Goal: Transaction & Acquisition: Purchase product/service

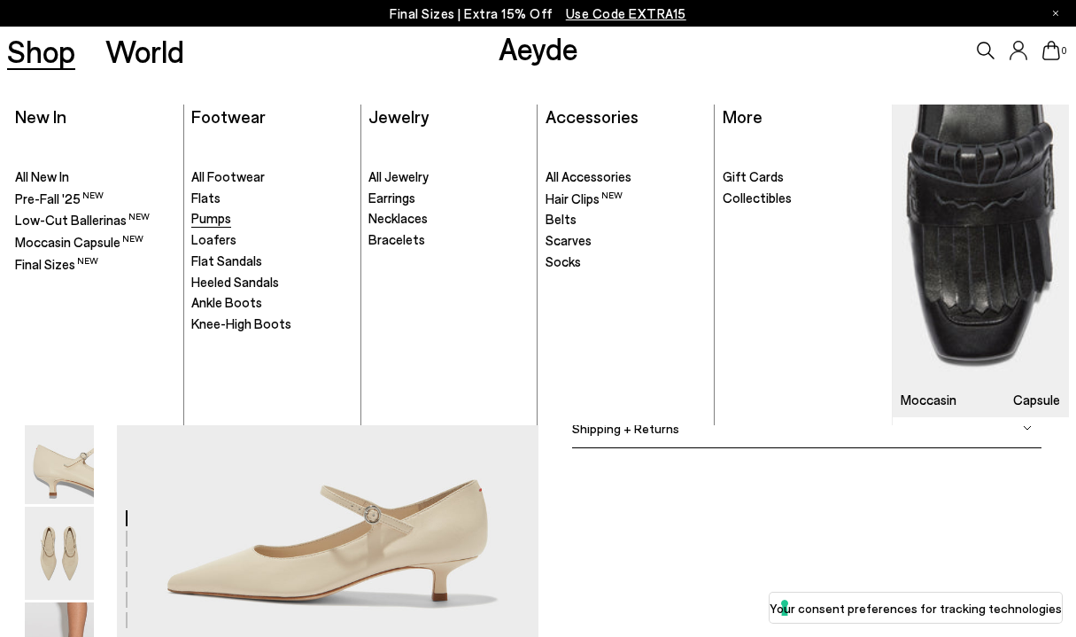
click at [205, 217] on span "Pumps" at bounding box center [211, 218] width 40 height 16
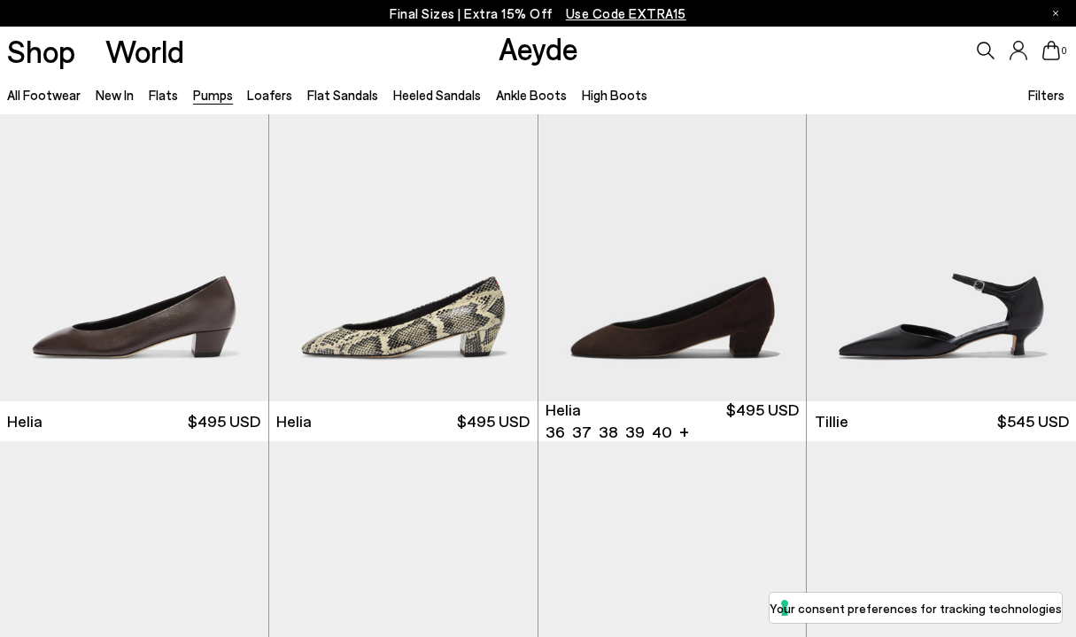
scroll to position [474, 0]
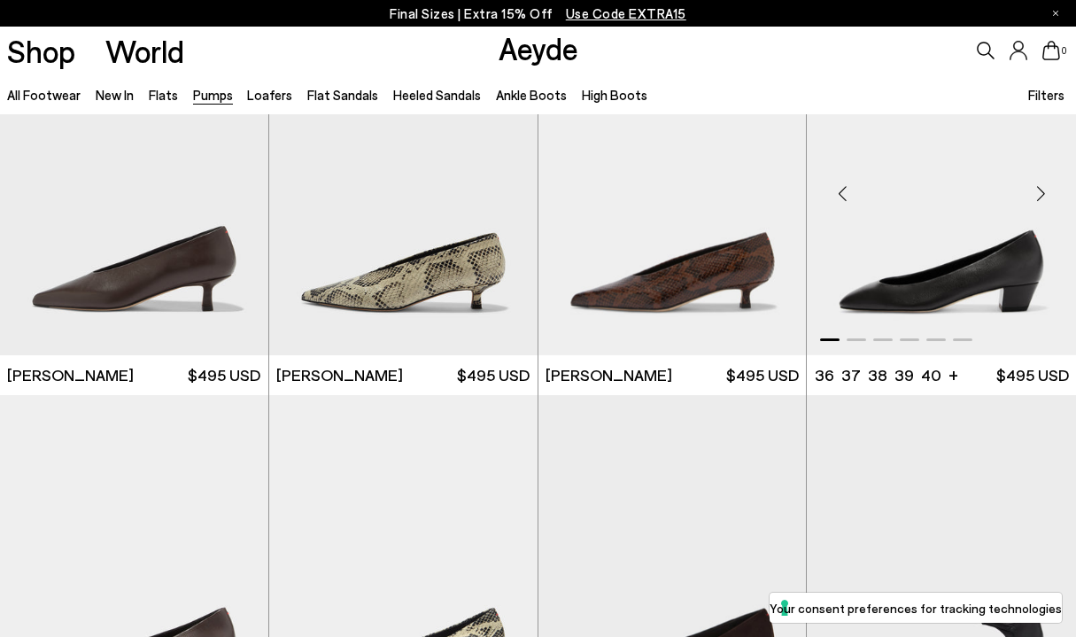
click at [894, 274] on img "1 / 6" at bounding box center [941, 186] width 269 height 337
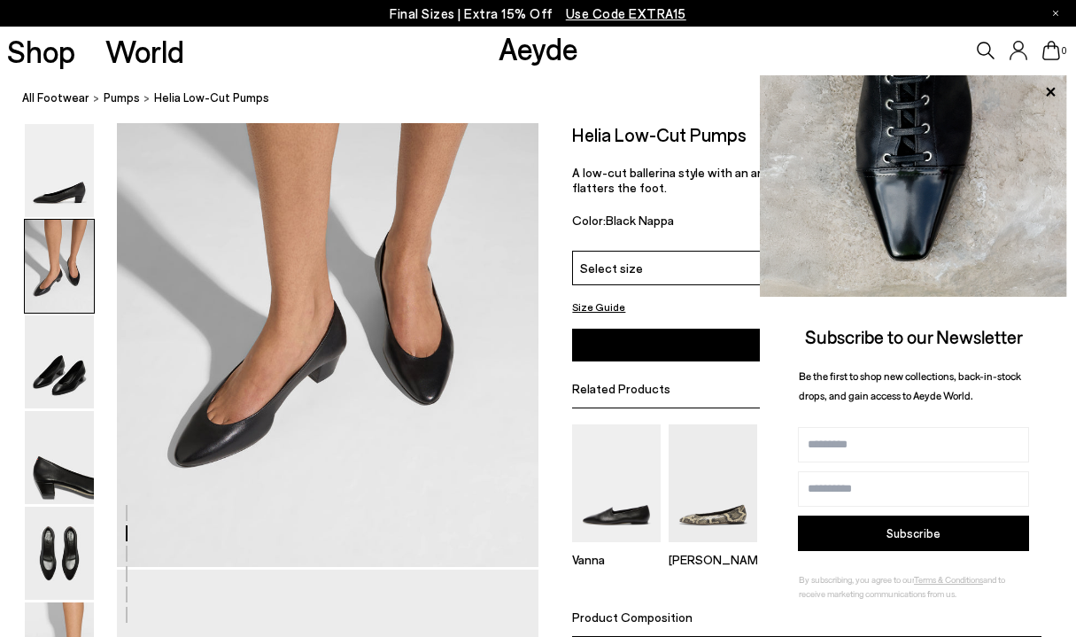
scroll to position [630, 0]
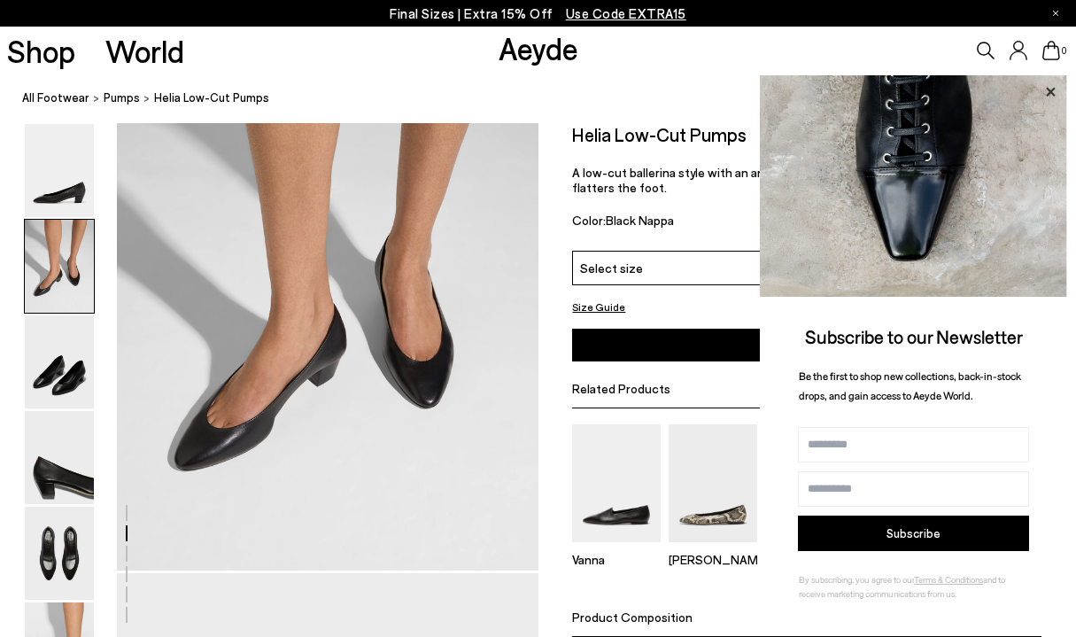
click at [1049, 88] on icon at bounding box center [1050, 92] width 23 height 23
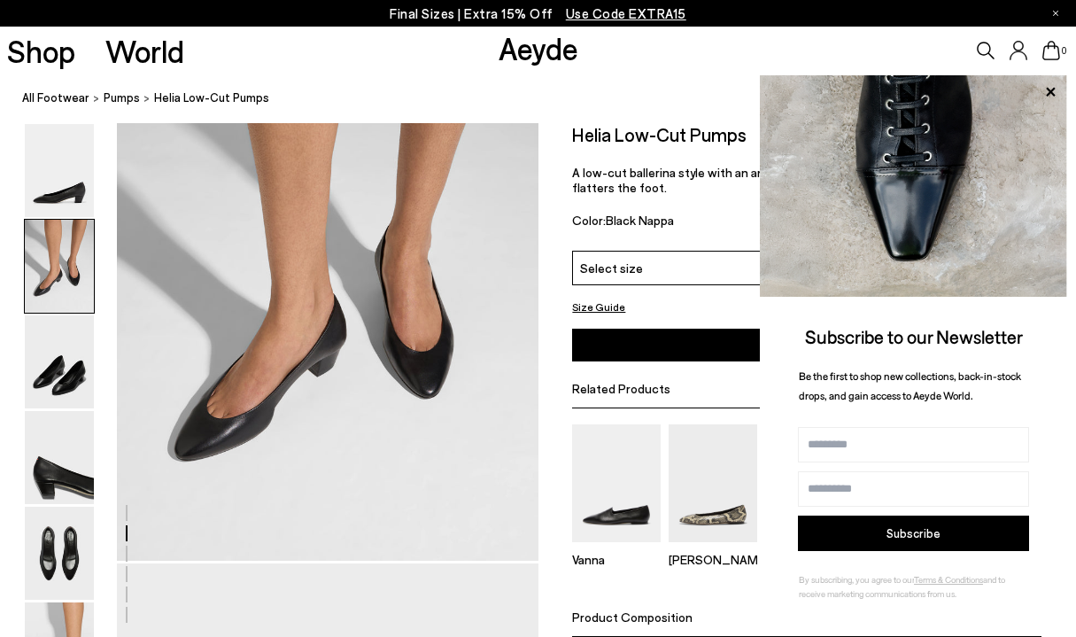
scroll to position [642, 0]
click at [1048, 89] on icon at bounding box center [1050, 91] width 9 height 9
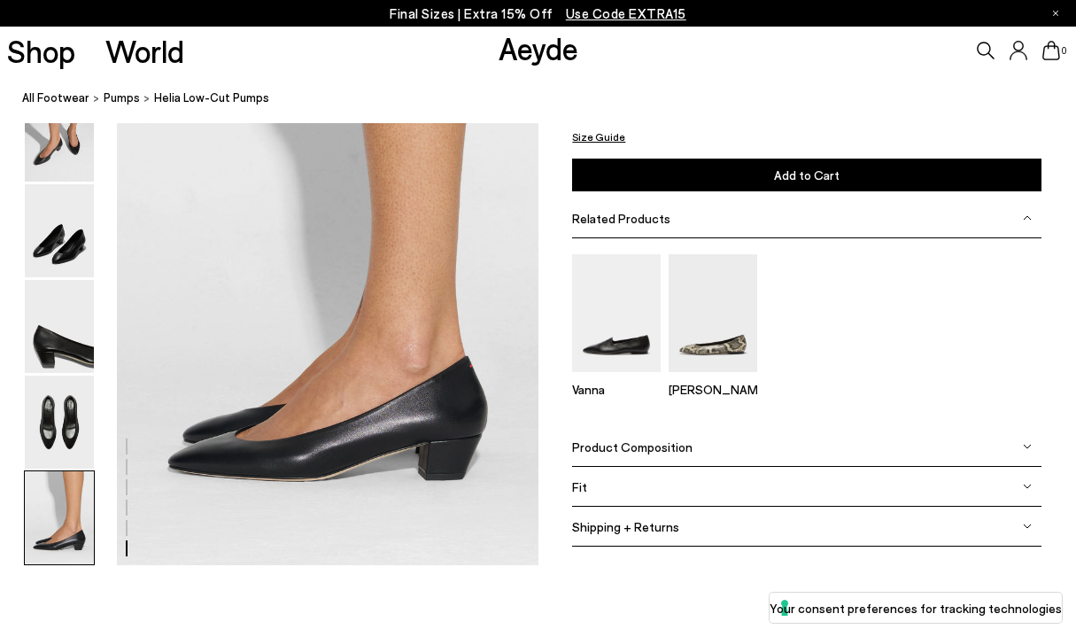
scroll to position [2893, 0]
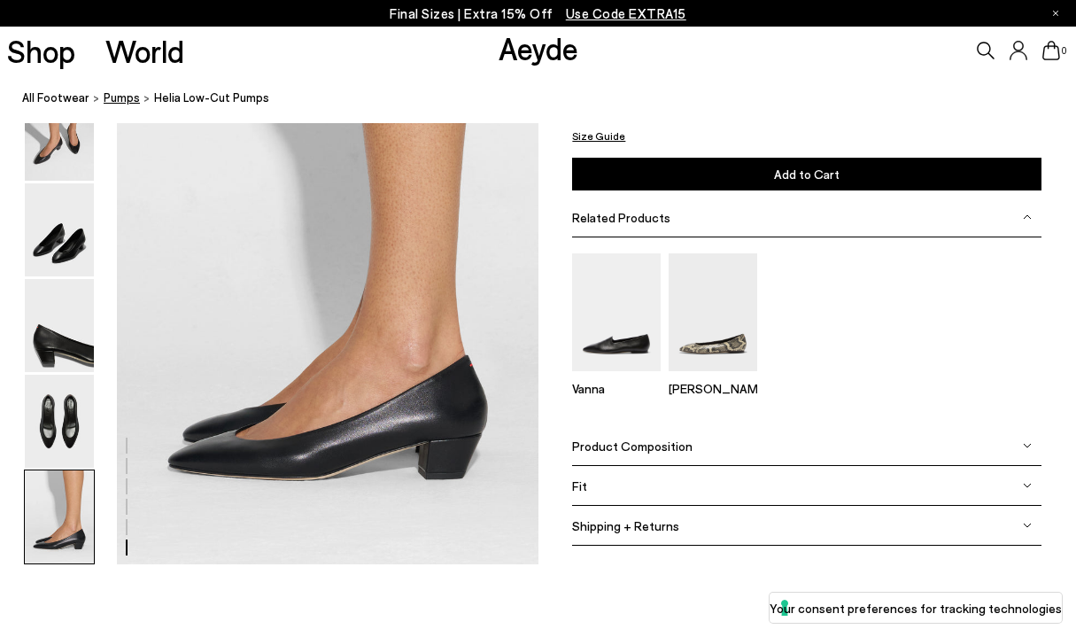
click at [118, 100] on span "Pumps" at bounding box center [122, 97] width 36 height 14
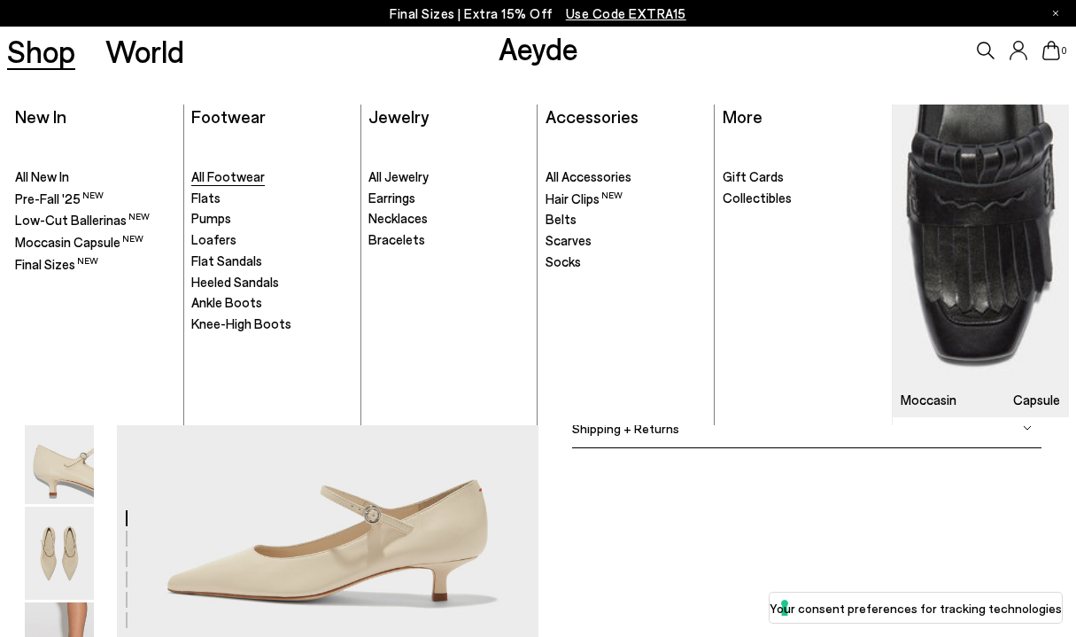
click at [235, 175] on span "All Footwear" at bounding box center [227, 176] width 73 height 16
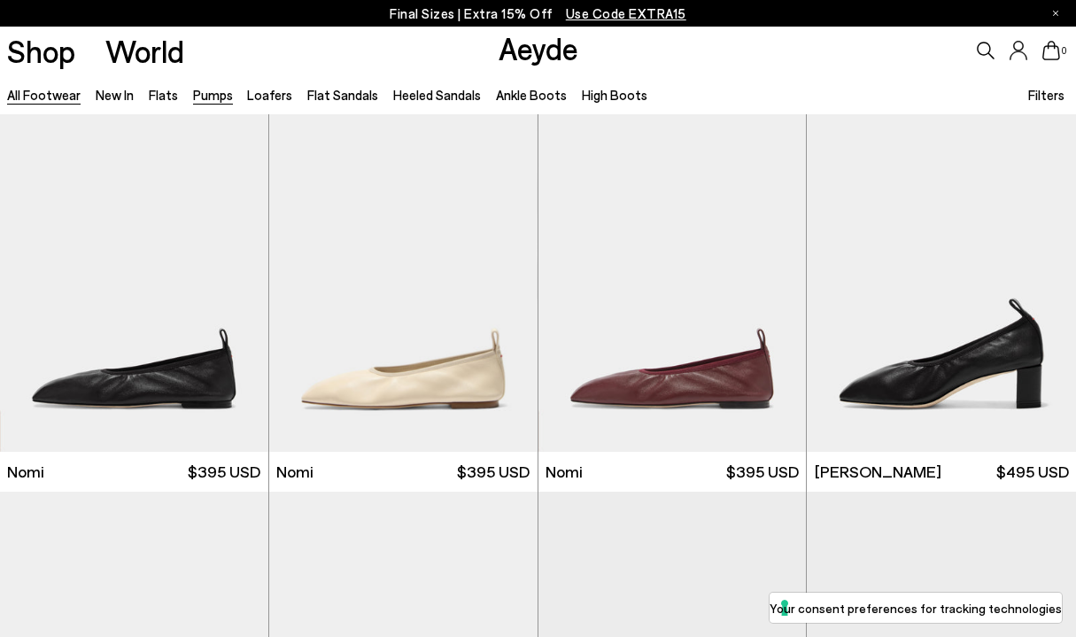
click at [201, 100] on link "Pumps" at bounding box center [213, 95] width 40 height 16
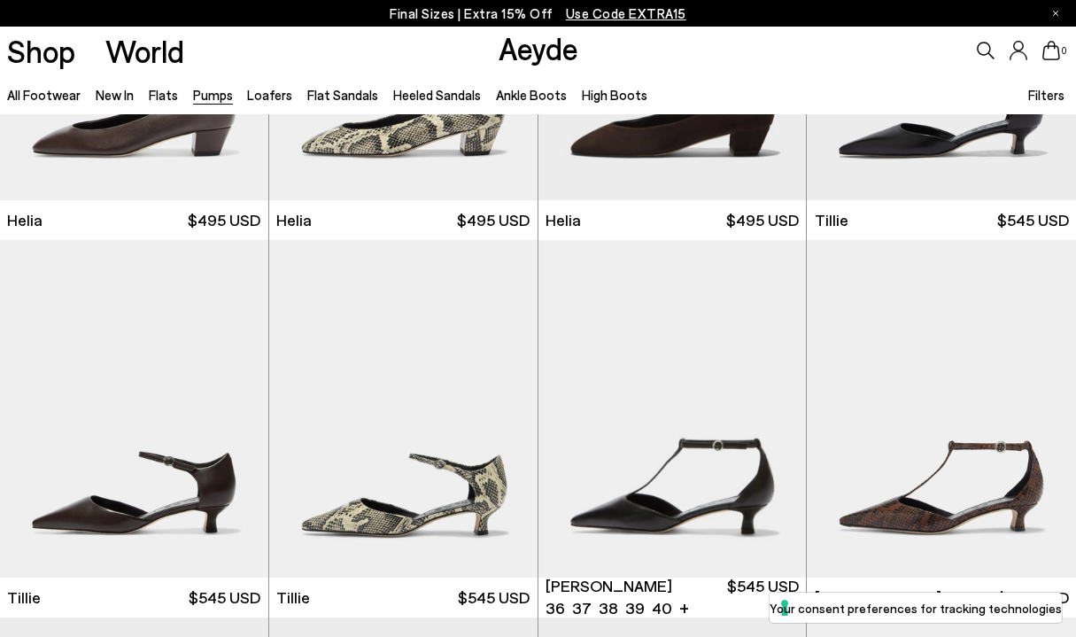
scroll to position [878, 0]
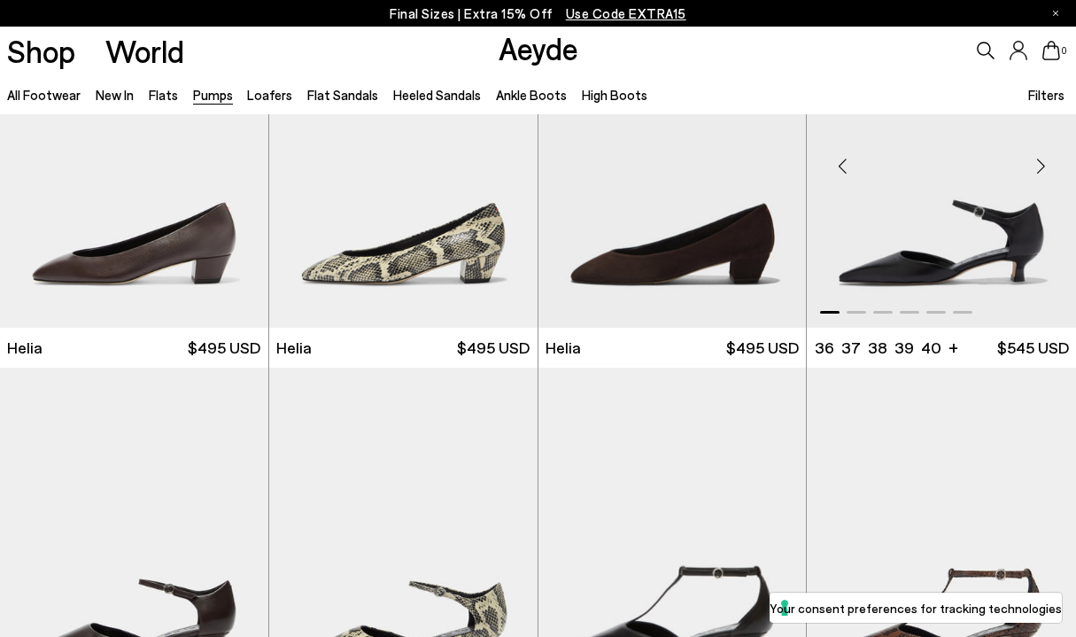
click at [941, 239] on img "1 / 6" at bounding box center [941, 158] width 269 height 337
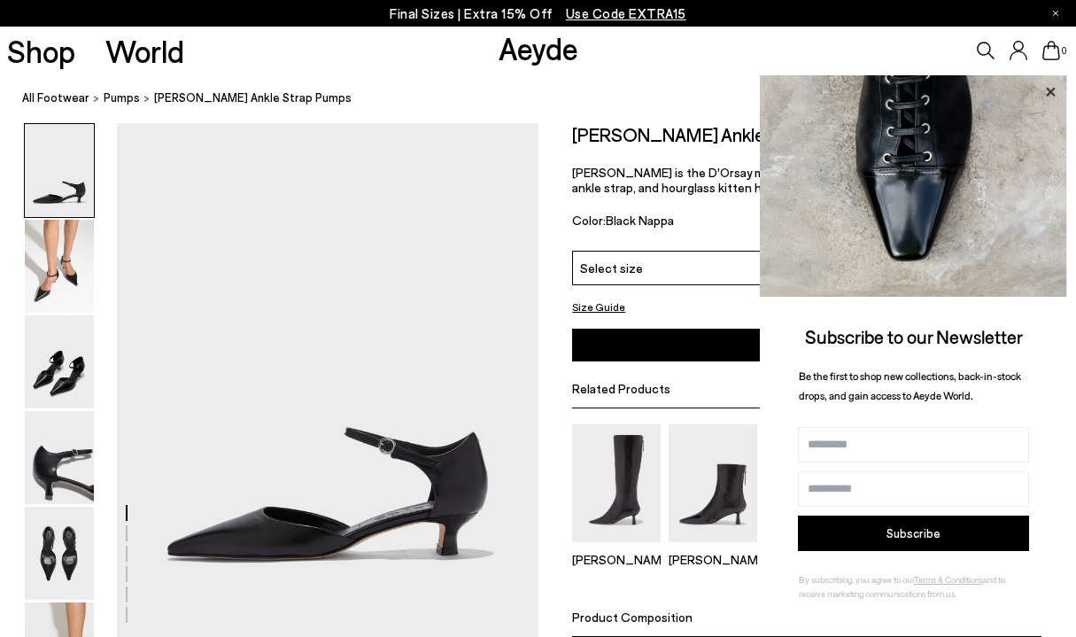
click at [1050, 91] on icon at bounding box center [1050, 91] width 9 height 9
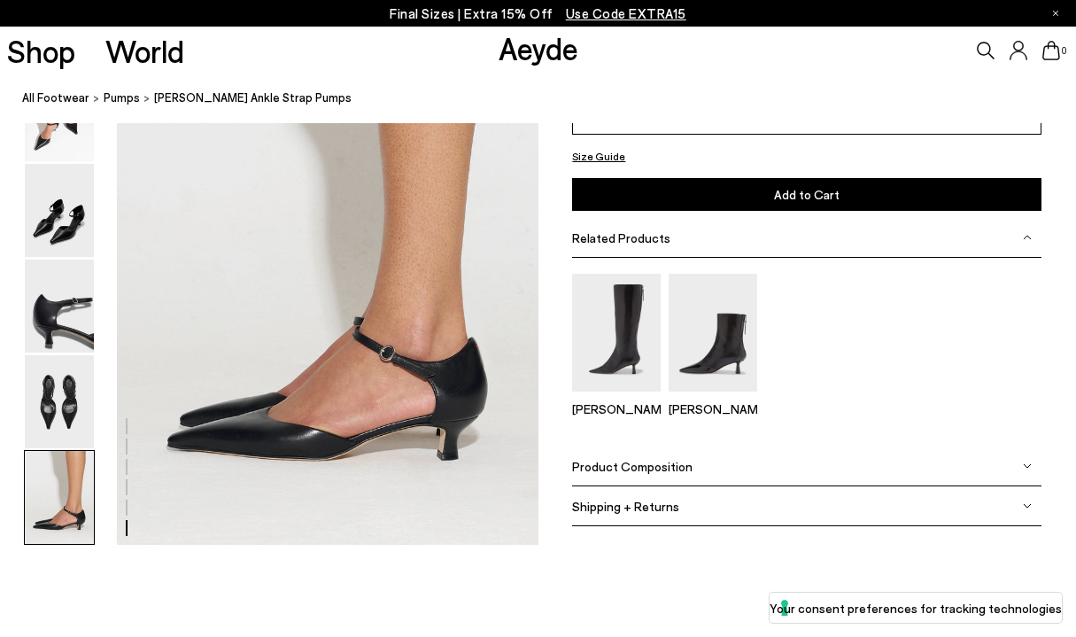
scroll to position [2909, 0]
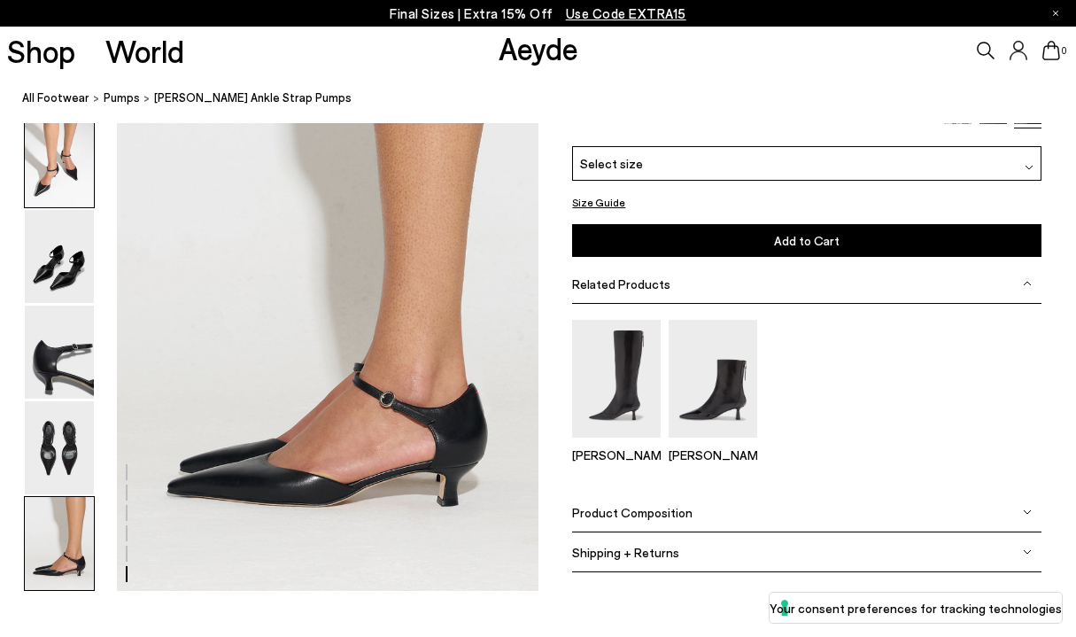
click at [72, 143] on img at bounding box center [59, 160] width 69 height 93
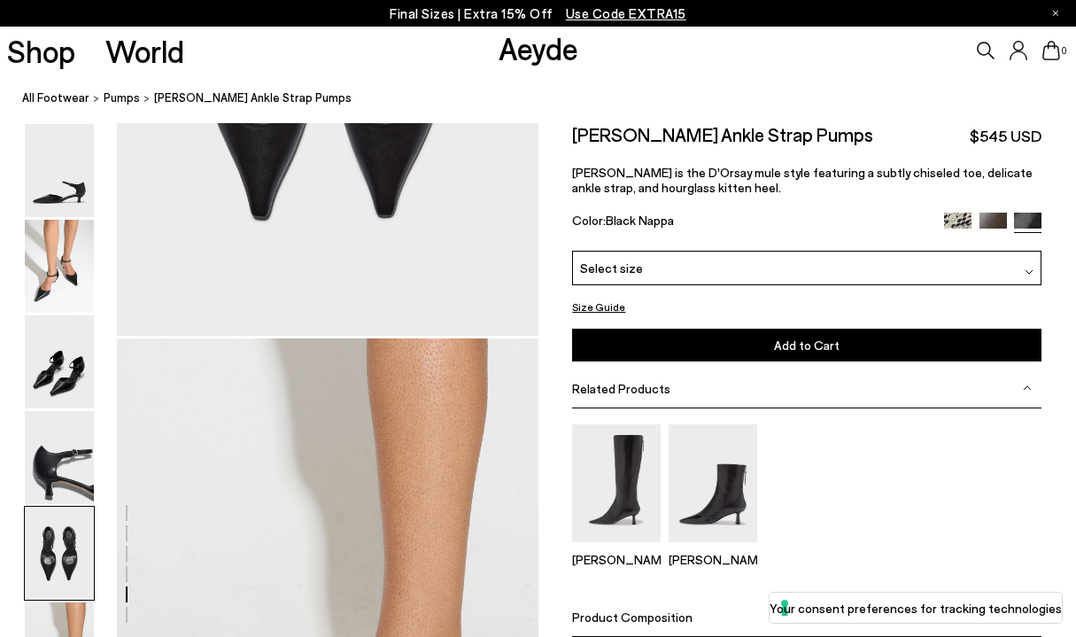
scroll to position [2956, 0]
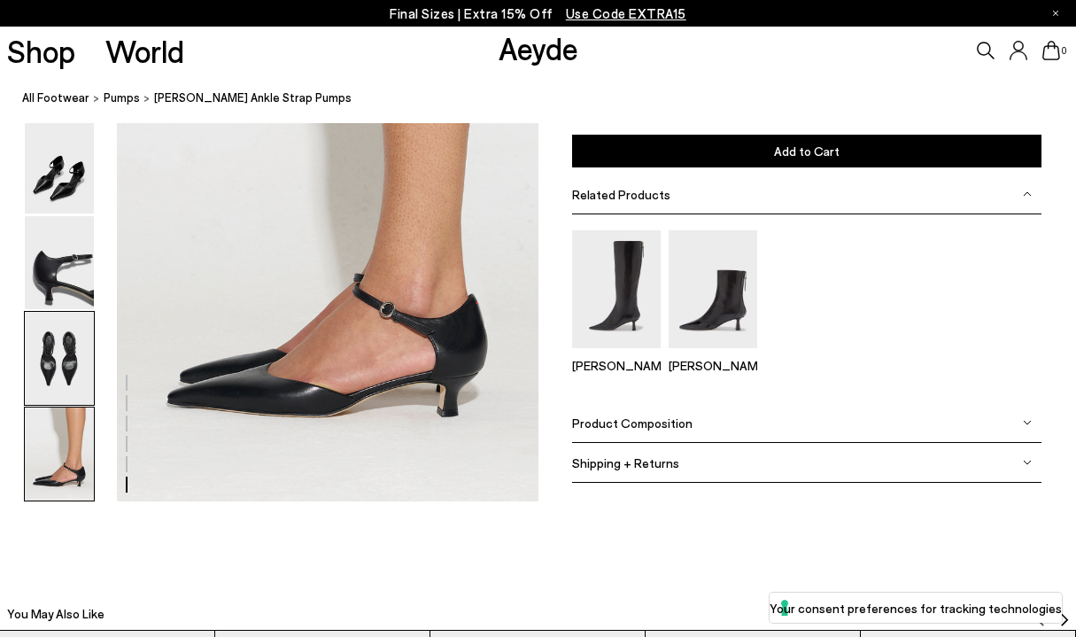
click at [81, 329] on img at bounding box center [59, 358] width 69 height 93
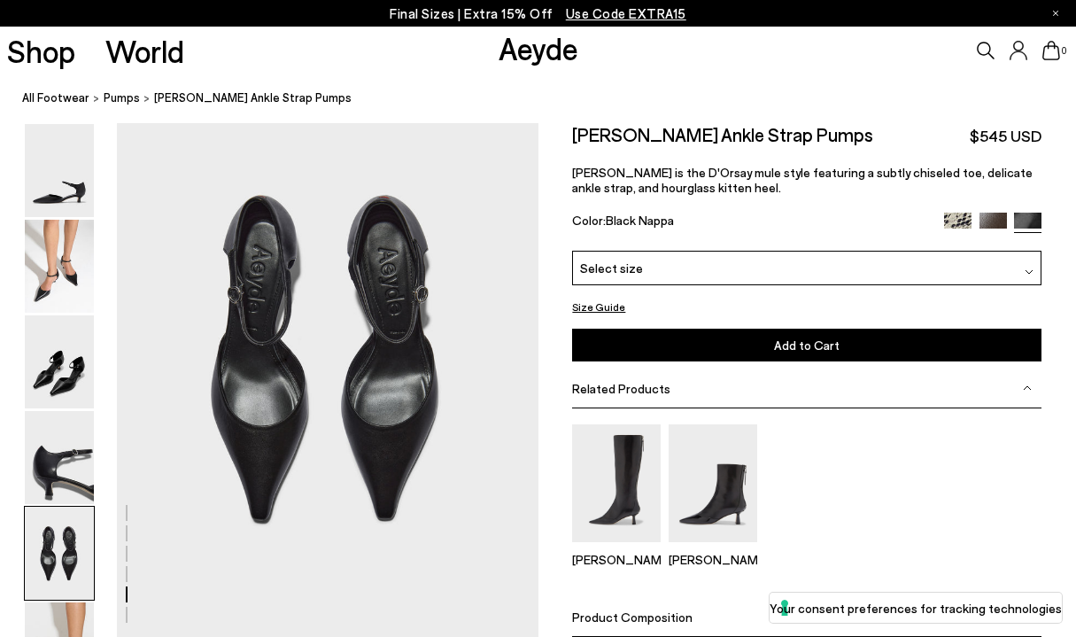
scroll to position [2210, 0]
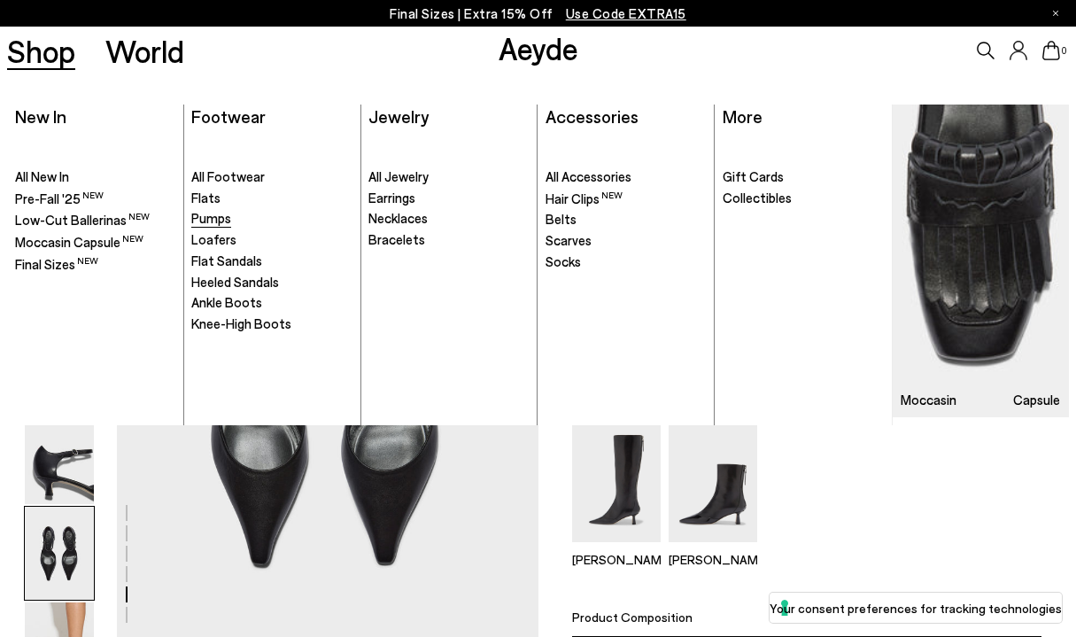
click at [222, 219] on span "Pumps" at bounding box center [211, 218] width 40 height 16
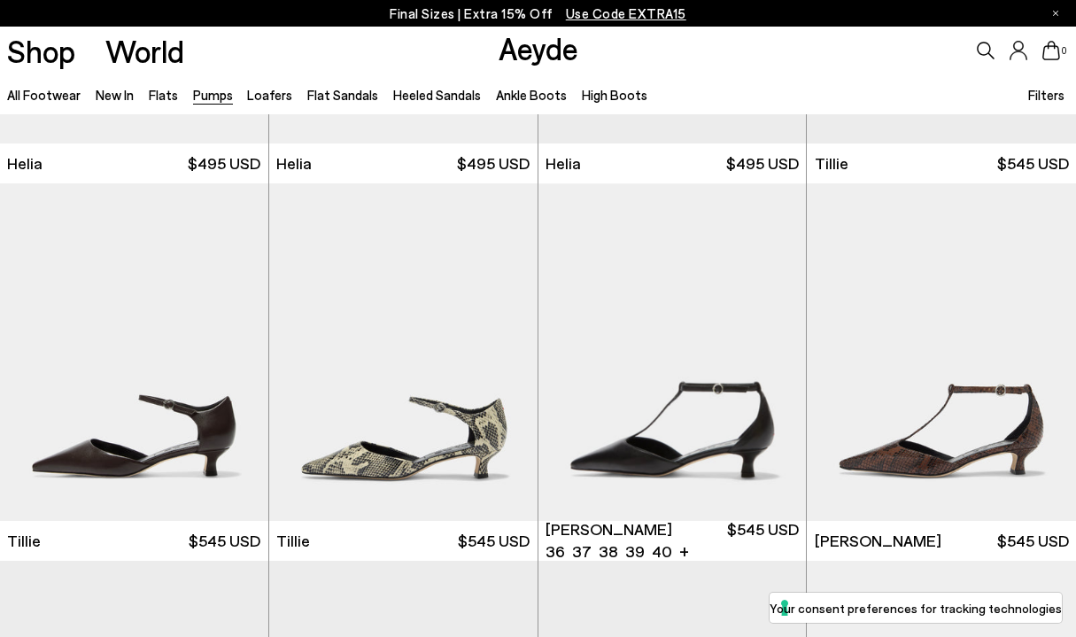
scroll to position [1156, 0]
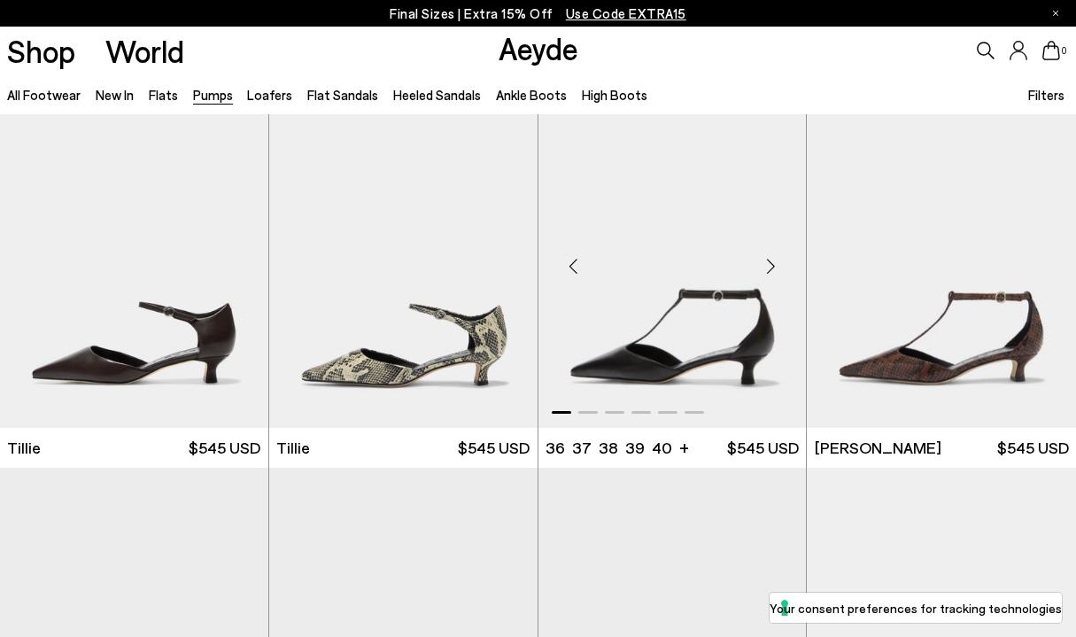
click at [769, 263] on div "Next slide" at bounding box center [770, 265] width 53 height 53
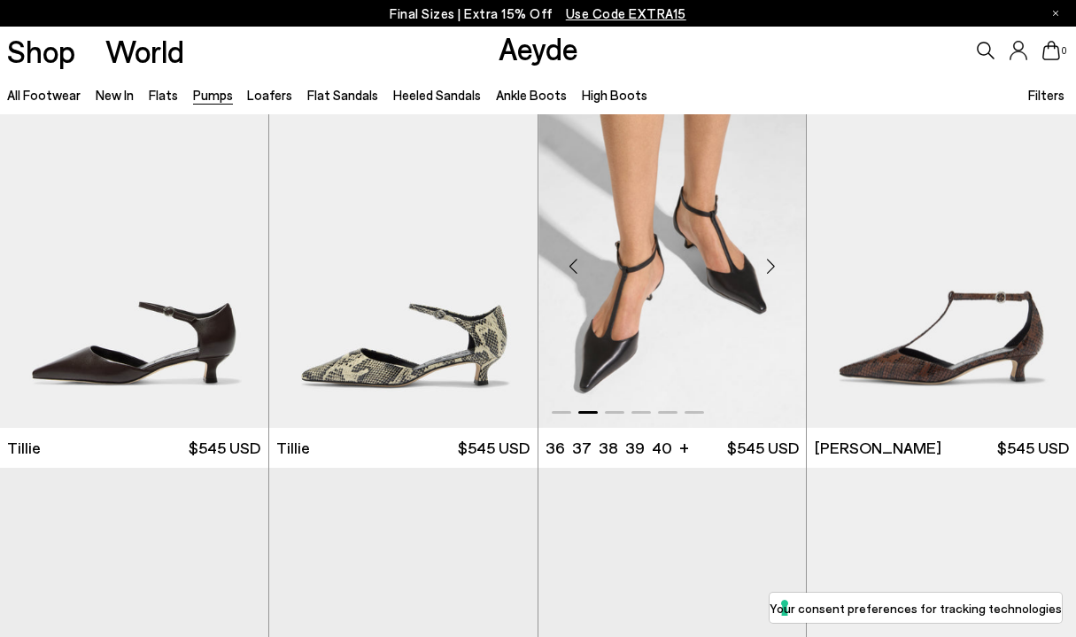
click at [770, 267] on div "Next slide" at bounding box center [770, 265] width 53 height 53
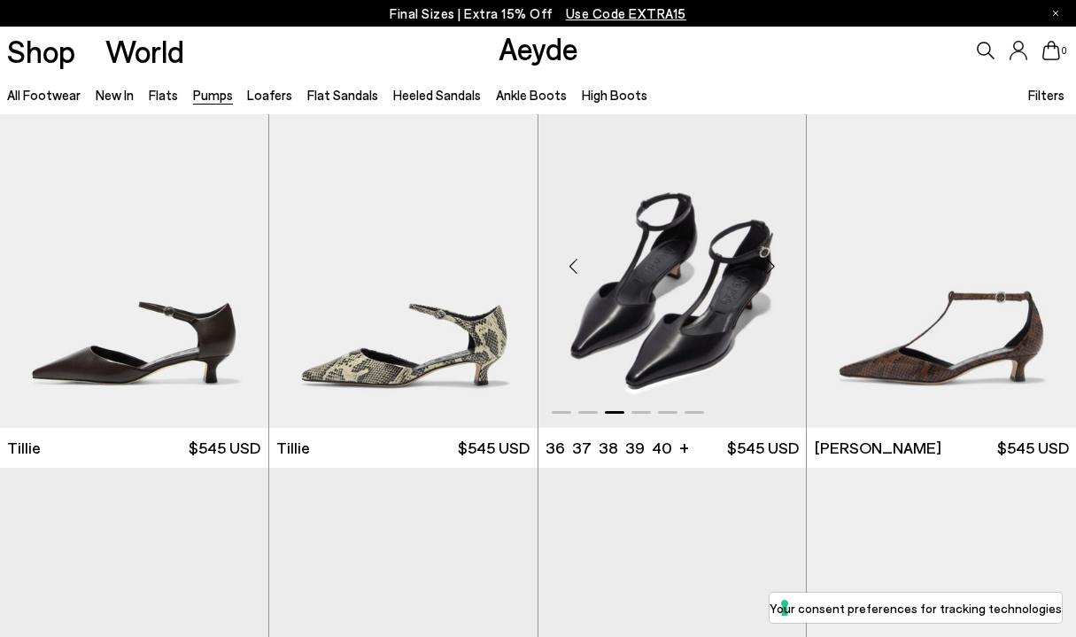
click at [770, 268] on div "Next slide" at bounding box center [770, 265] width 53 height 53
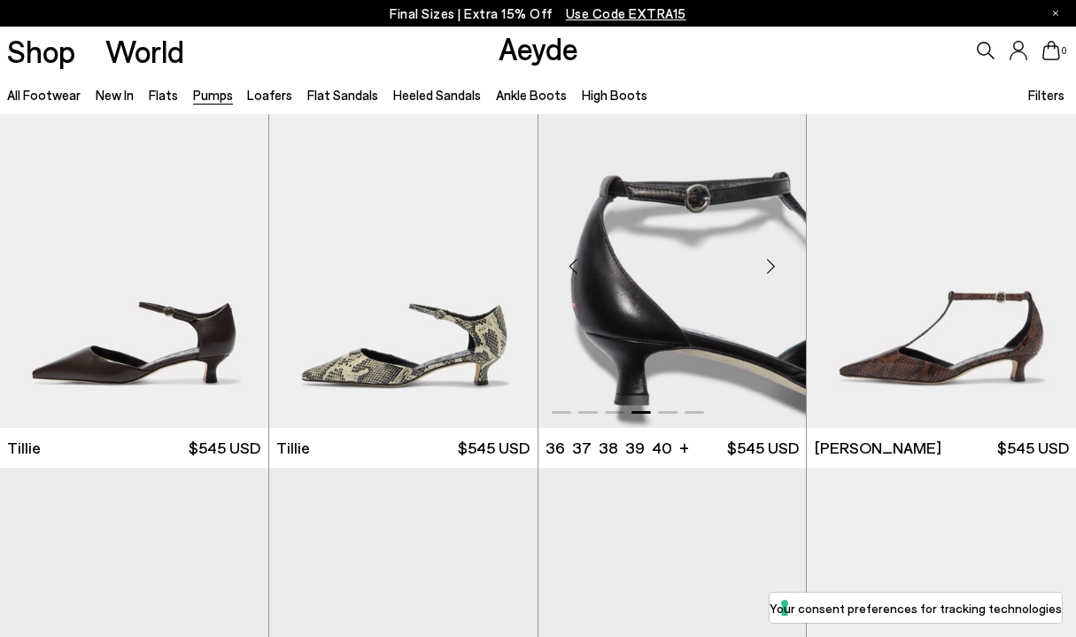
click at [770, 268] on div "Next slide" at bounding box center [770, 265] width 53 height 53
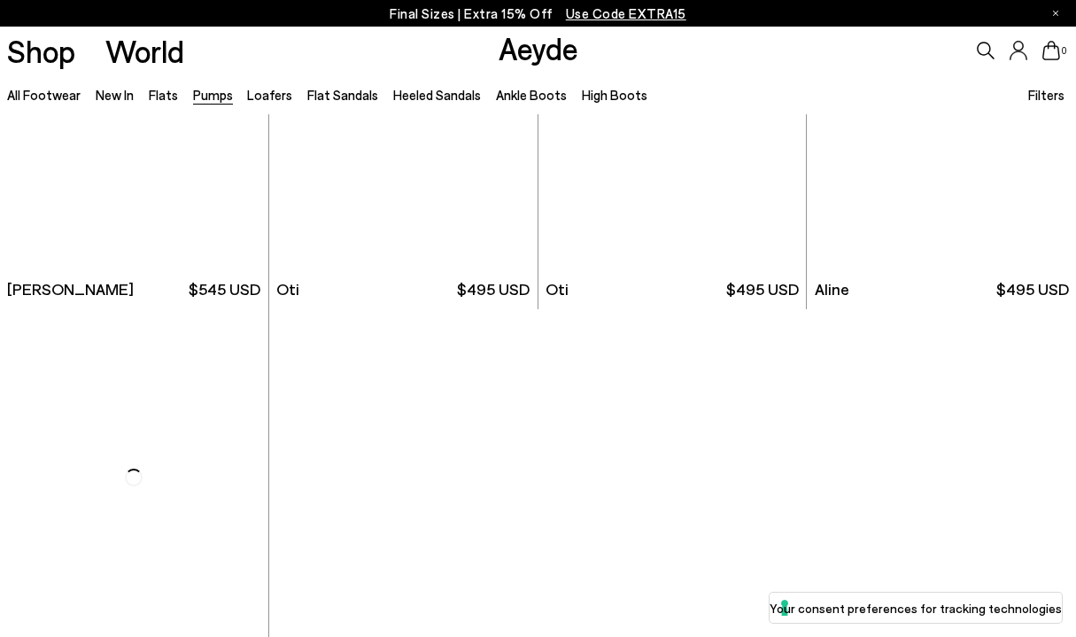
scroll to position [6212, 0]
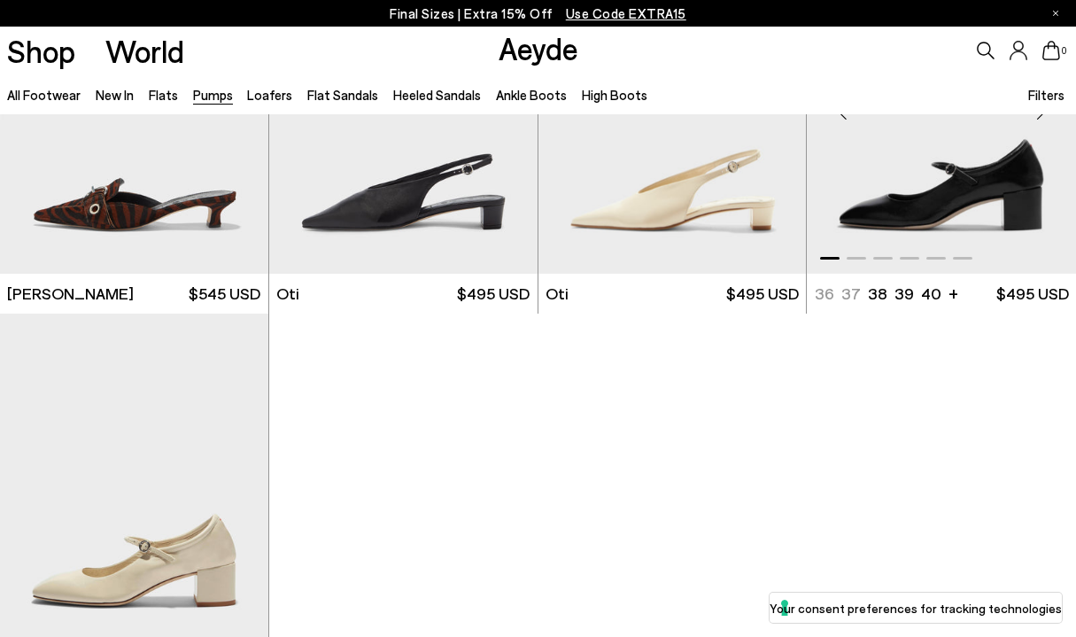
click at [968, 204] on img "1 / 6" at bounding box center [941, 104] width 269 height 337
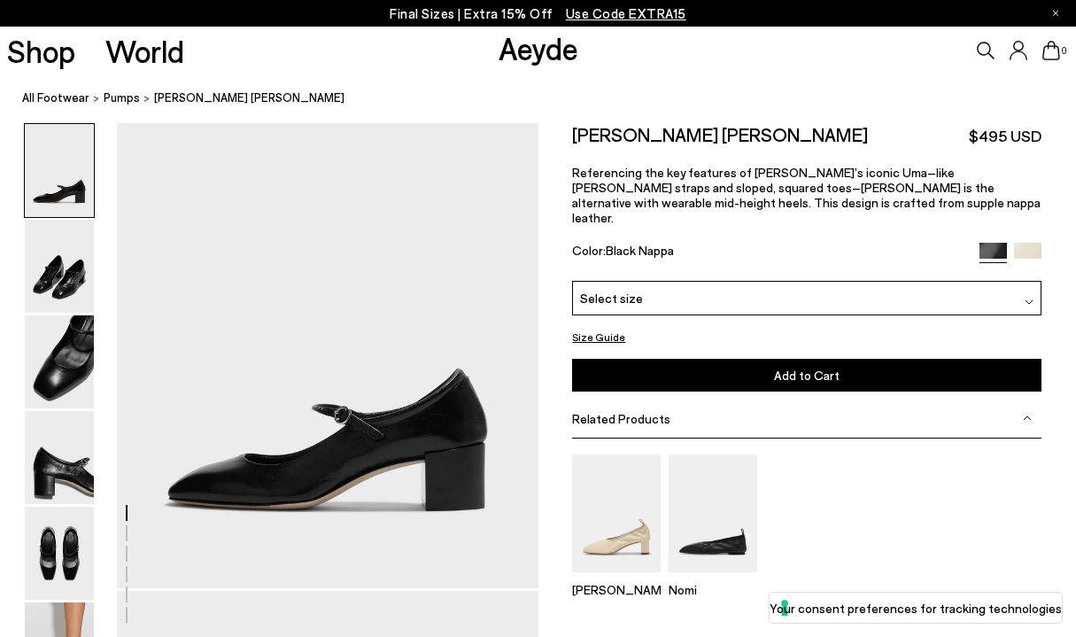
scroll to position [50, 0]
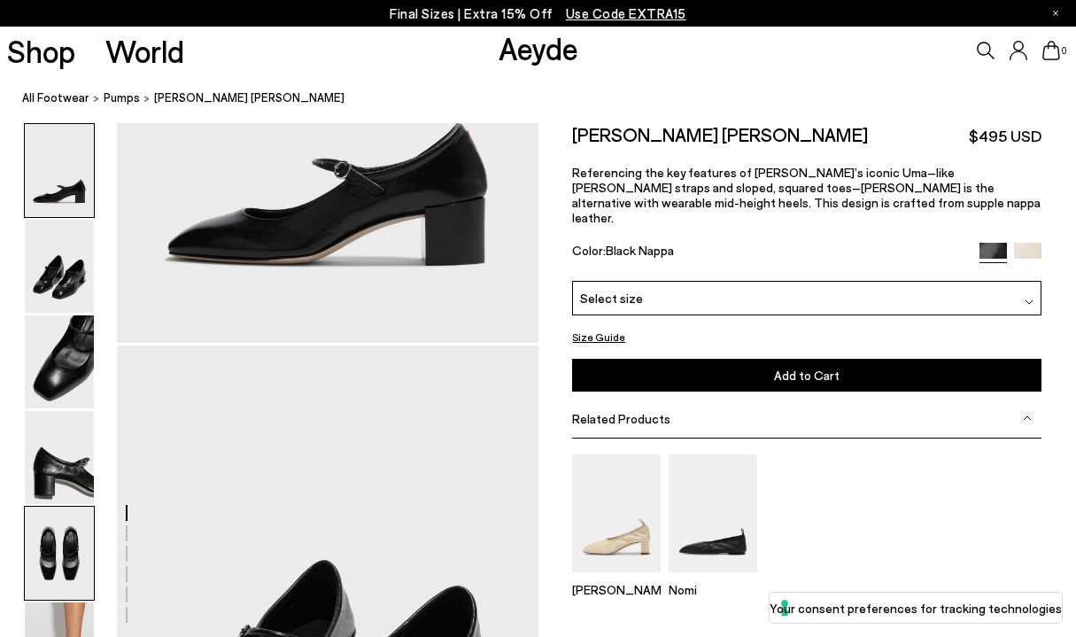
click at [58, 559] on img at bounding box center [59, 552] width 69 height 93
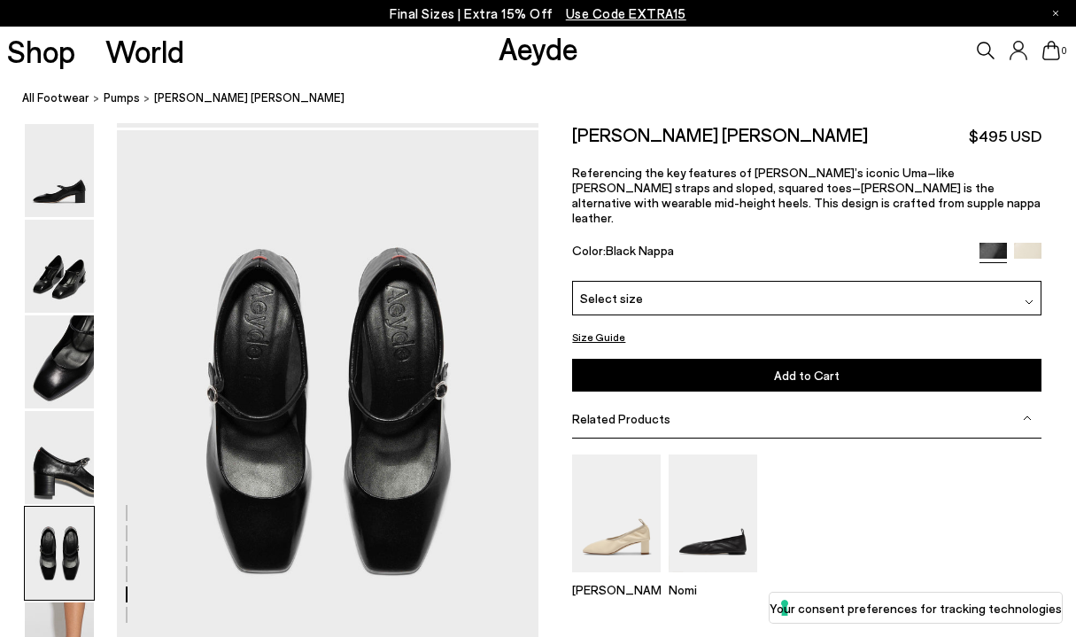
scroll to position [2511, 0]
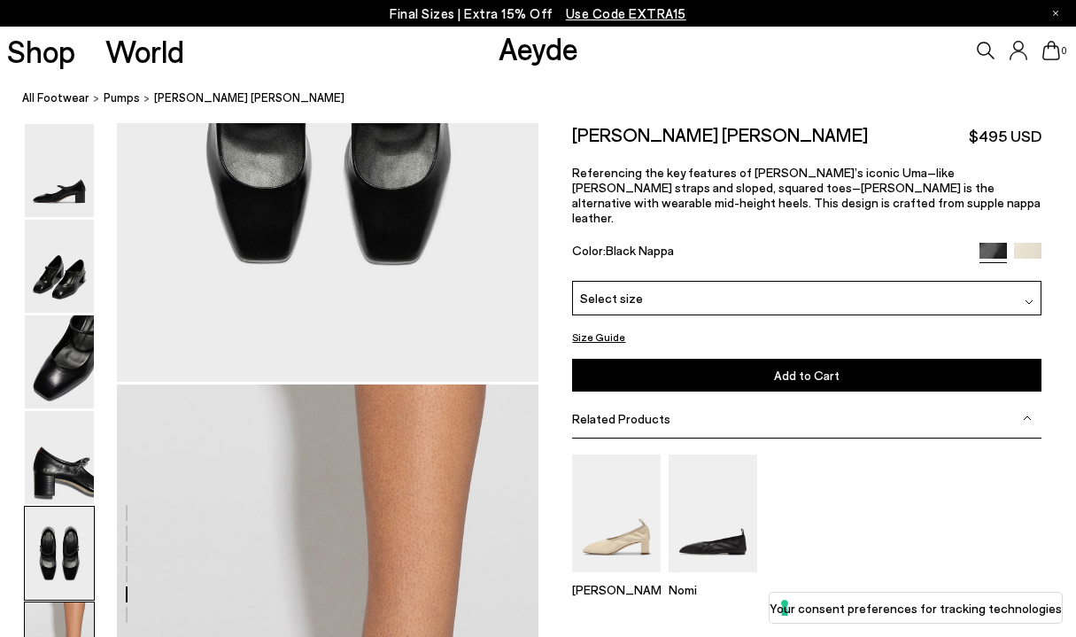
click at [61, 628] on img at bounding box center [59, 648] width 69 height 93
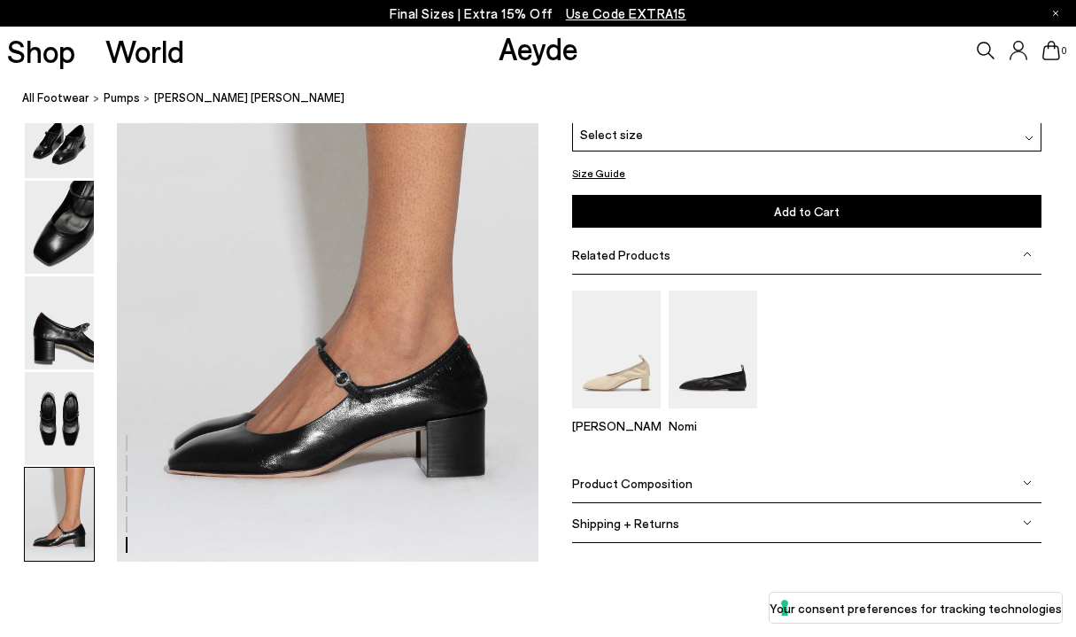
scroll to position [2936, 0]
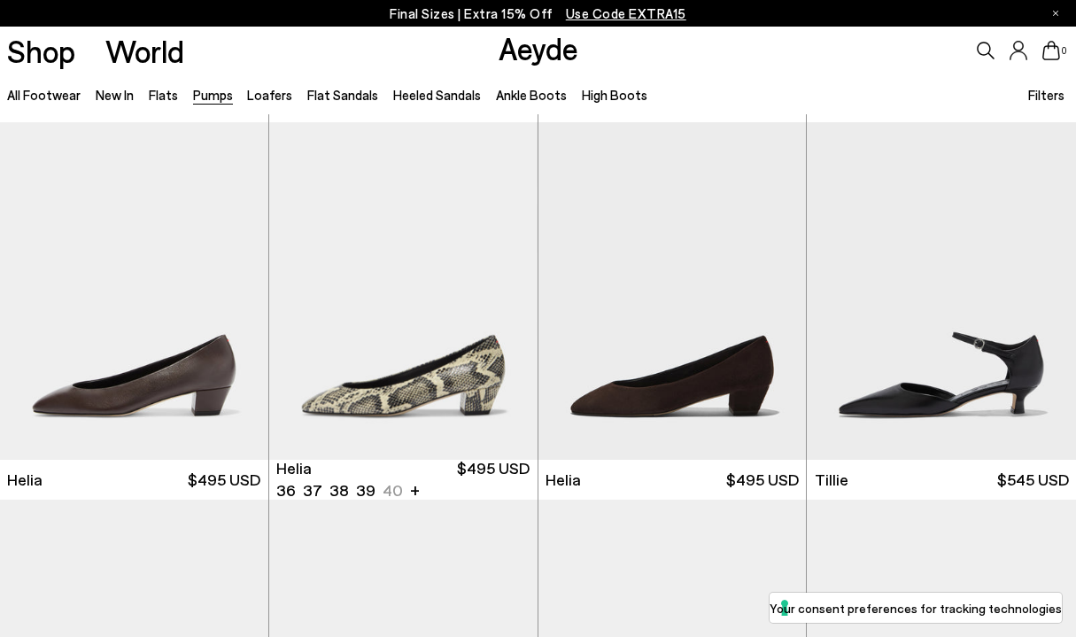
scroll to position [758, 0]
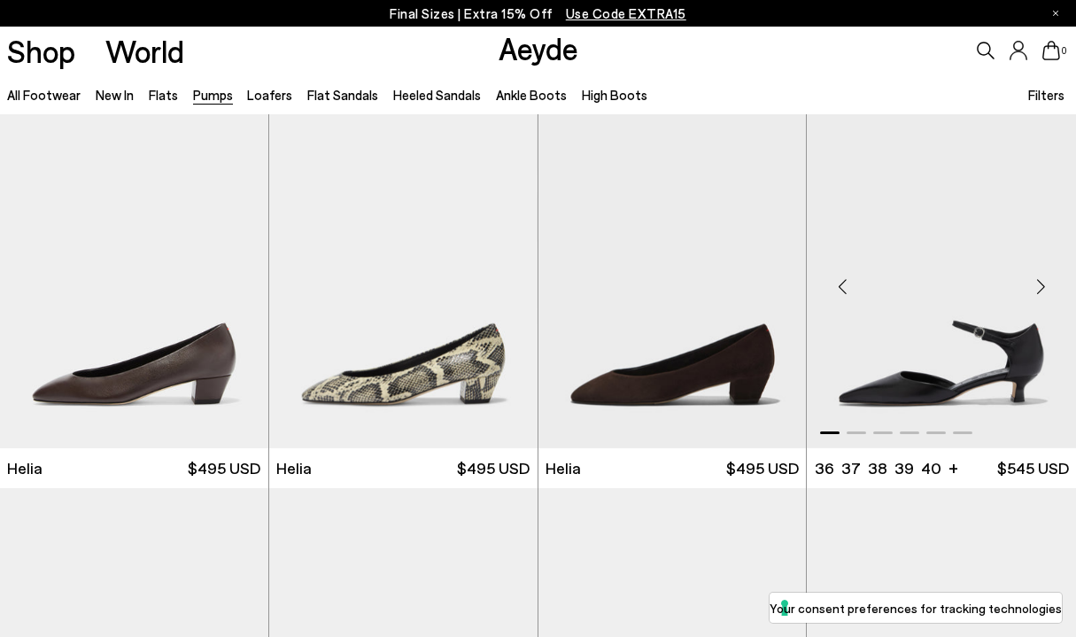
click at [900, 297] on img "1 / 6" at bounding box center [941, 279] width 269 height 337
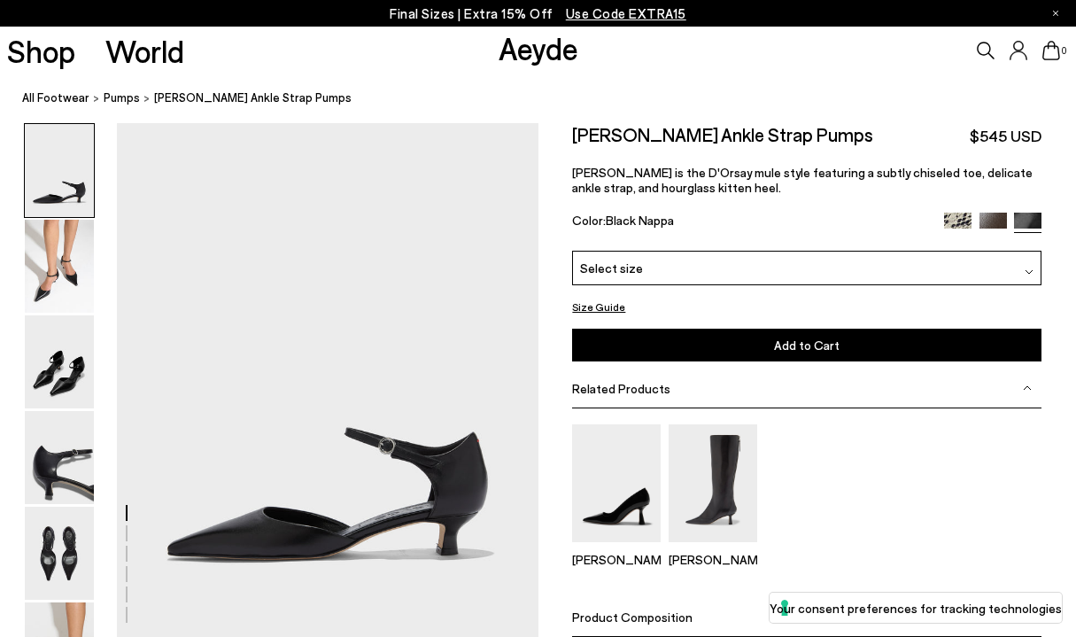
scroll to position [24, 0]
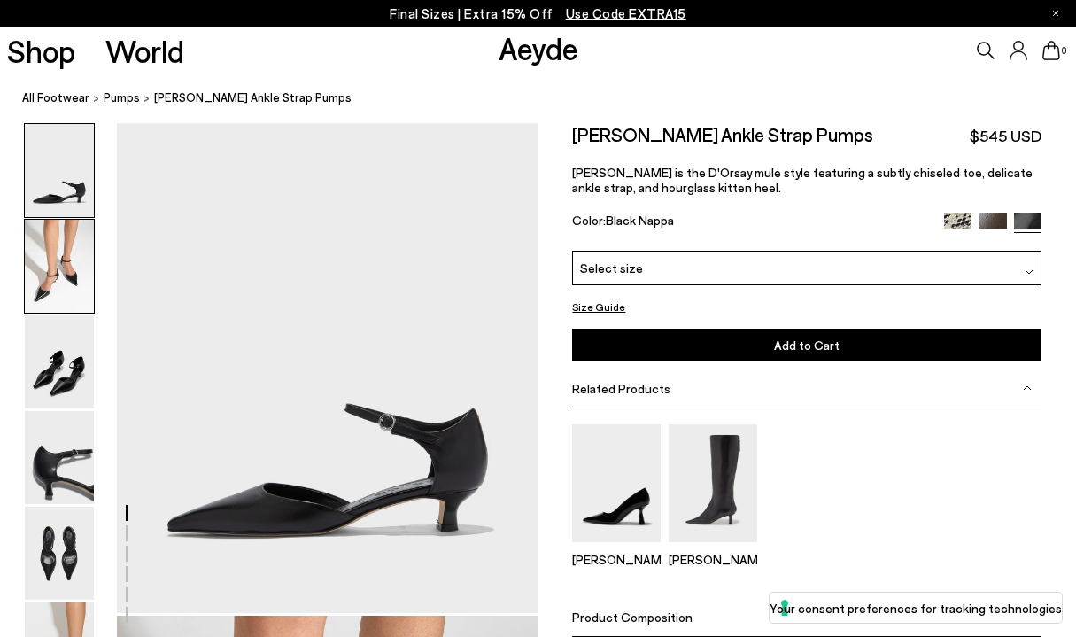
click at [70, 290] on img at bounding box center [59, 266] width 69 height 93
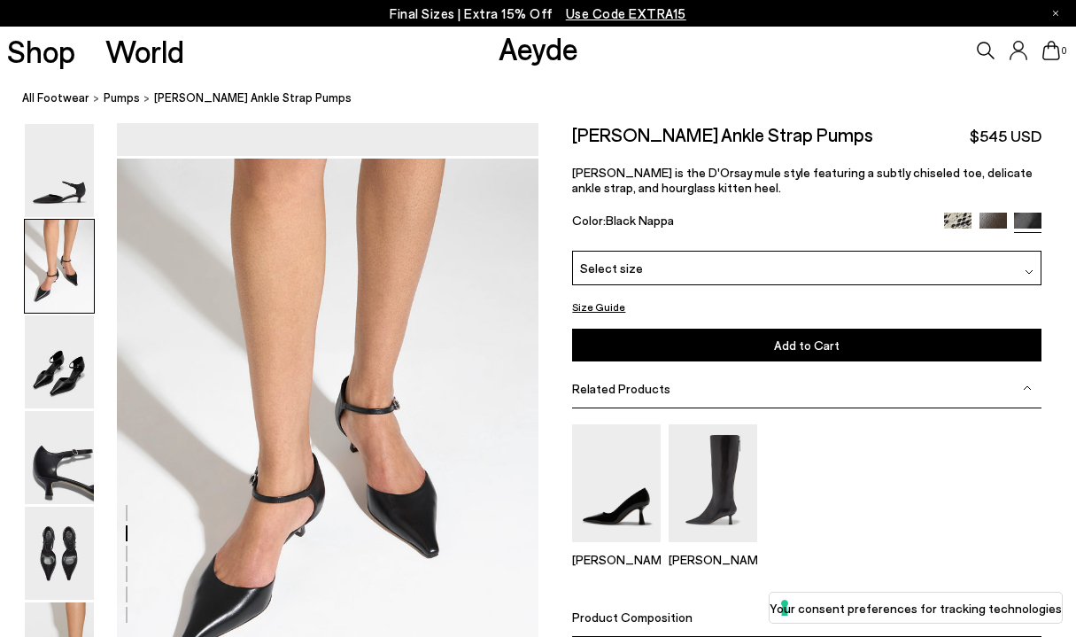
scroll to position [518, 0]
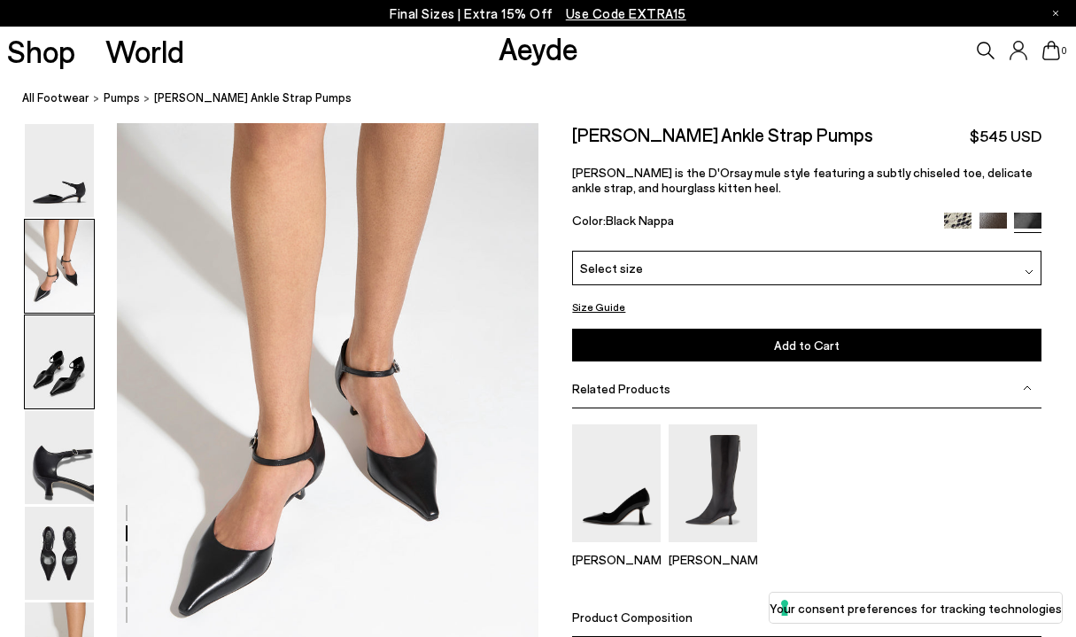
click at [75, 383] on img at bounding box center [59, 361] width 69 height 93
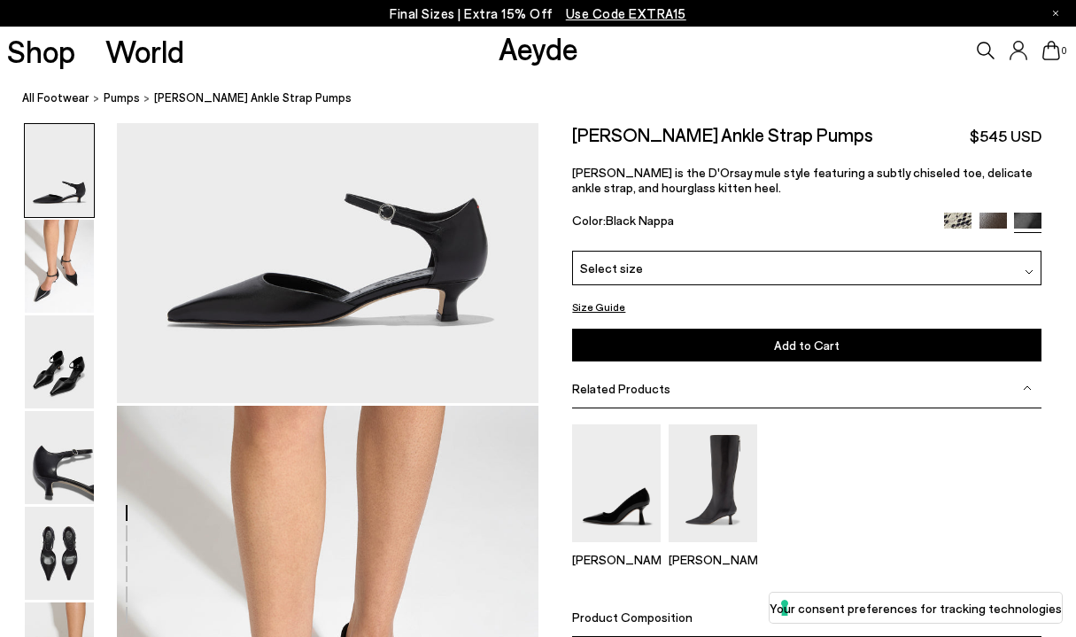
scroll to position [0, 0]
